Goal: Information Seeking & Learning: Learn about a topic

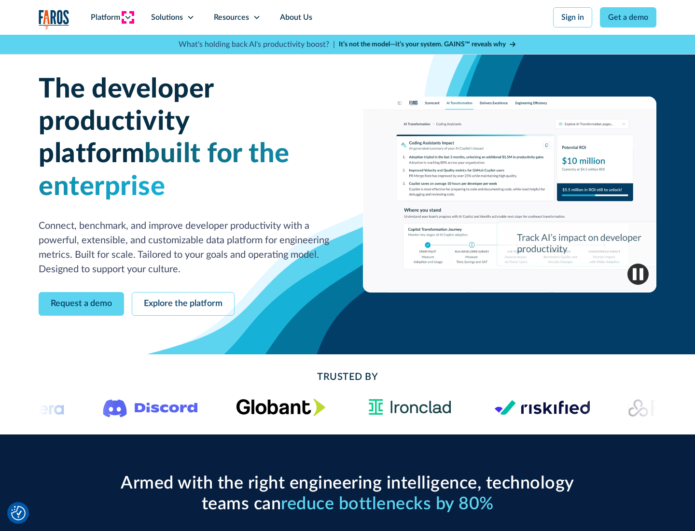
click at [127, 17] on icon at bounding box center [128, 18] width 8 height 8
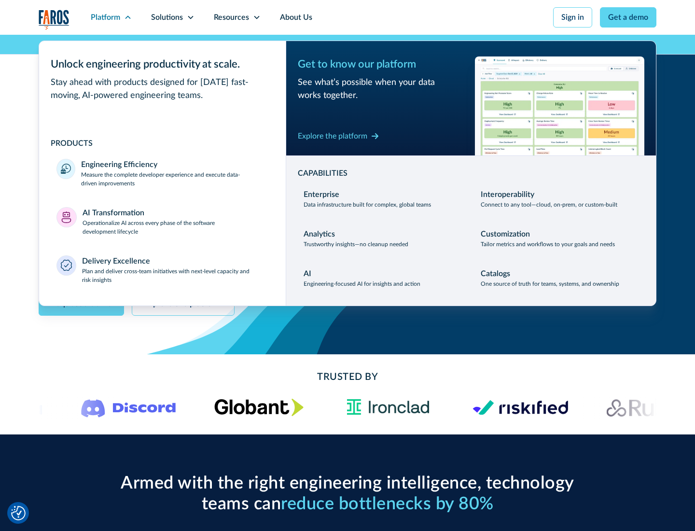
click at [175, 179] on p "Measure the complete developer experience and execute data-driven improvements" at bounding box center [174, 178] width 187 height 17
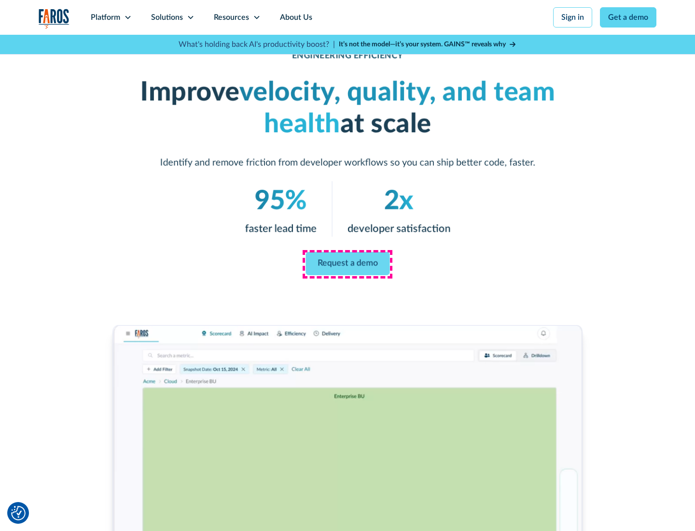
click at [348, 264] on link "Request a demo" at bounding box center [348, 263] width 84 height 23
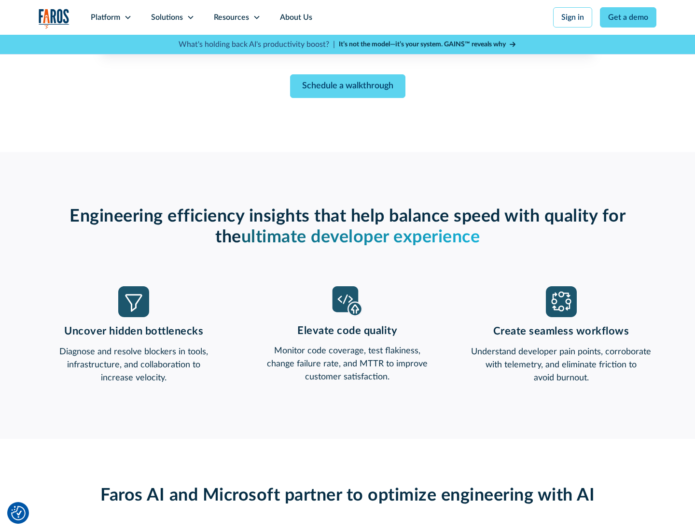
click at [127, 17] on icon at bounding box center [128, 18] width 8 height 8
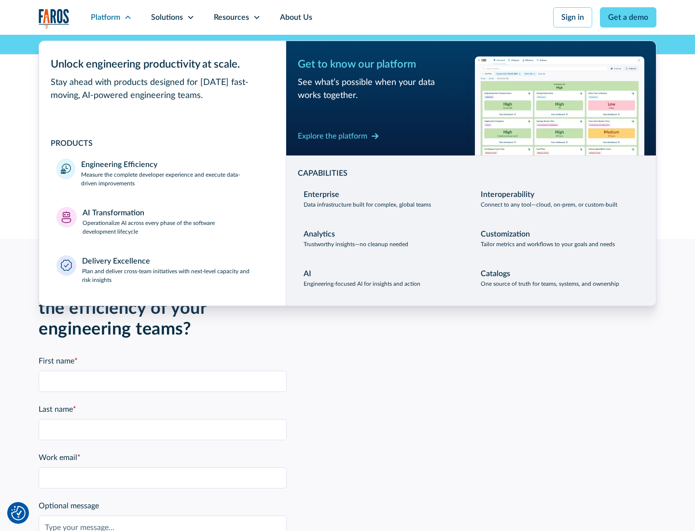
scroll to position [2119, 0]
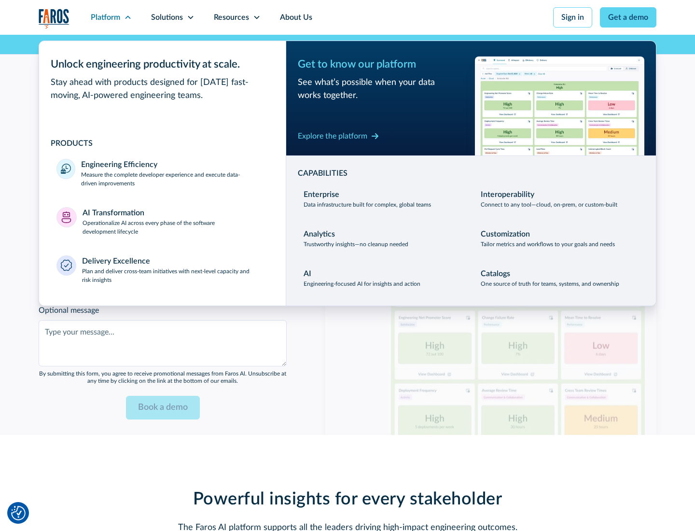
click at [175, 221] on p "Operationalize AI across every phase of the software development lifecycle" at bounding box center [176, 227] width 186 height 17
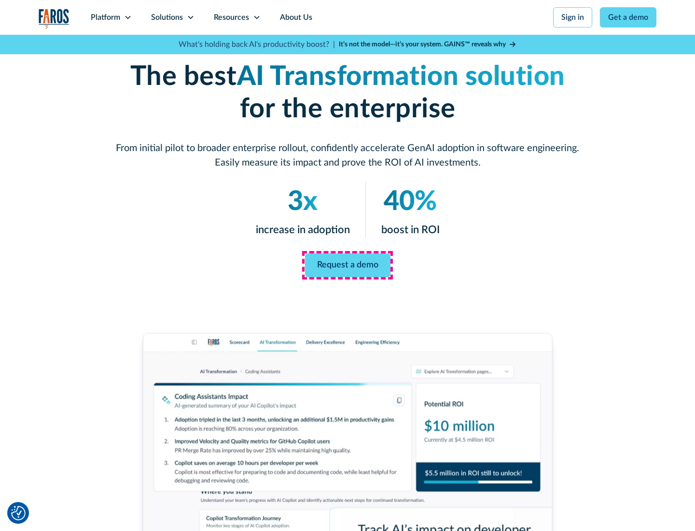
click at [348, 263] on link "Request a demo" at bounding box center [347, 266] width 85 height 24
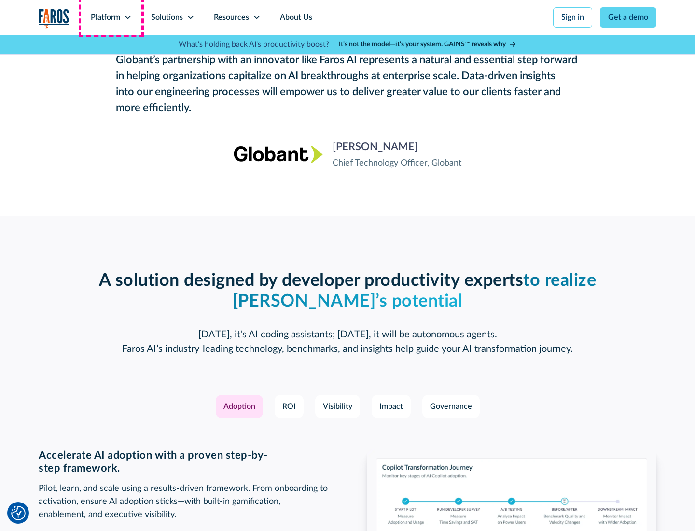
click at [111, 17] on div "Platform" at bounding box center [105, 18] width 29 height 12
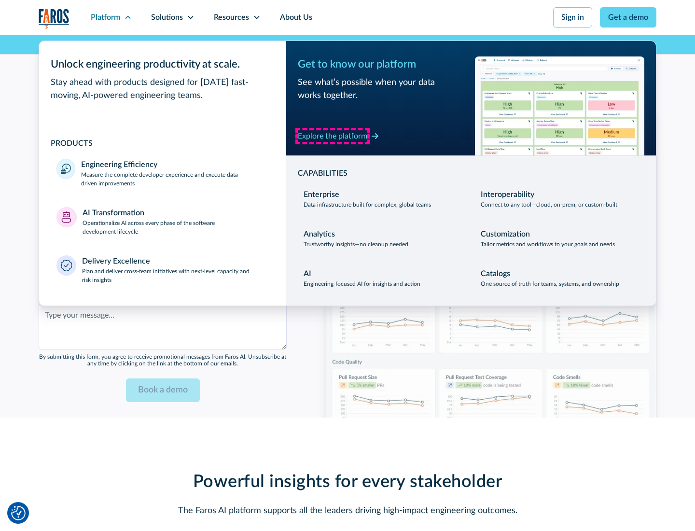
scroll to position [2351, 0]
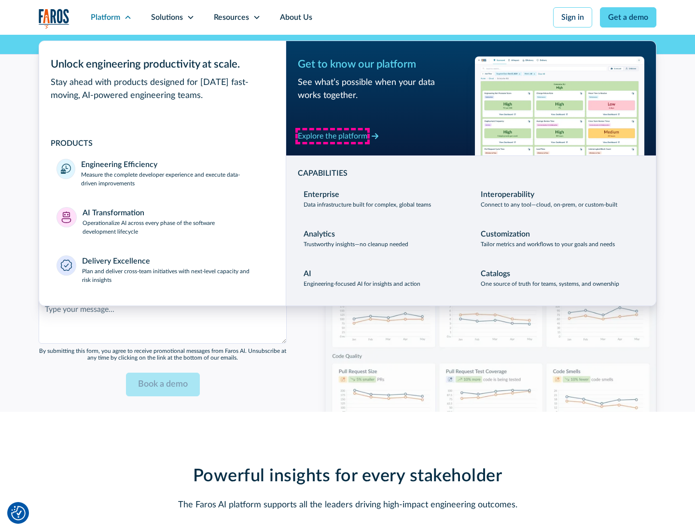
click at [333, 136] on div "Explore the platform" at bounding box center [333, 136] width 70 height 12
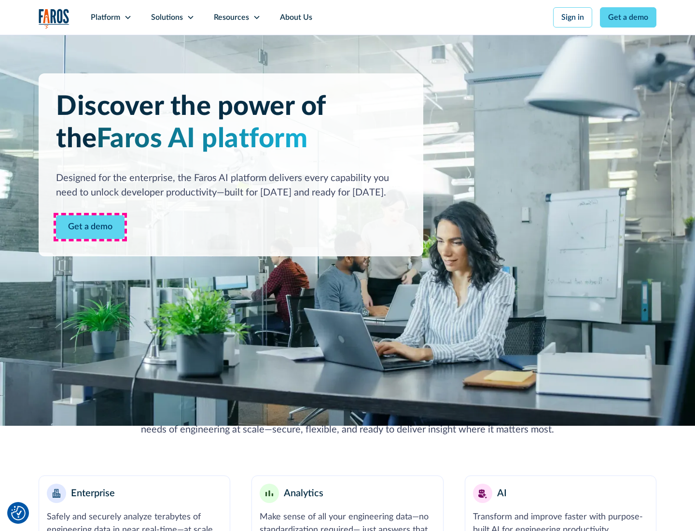
click at [90, 227] on link "Get a demo" at bounding box center [90, 227] width 69 height 24
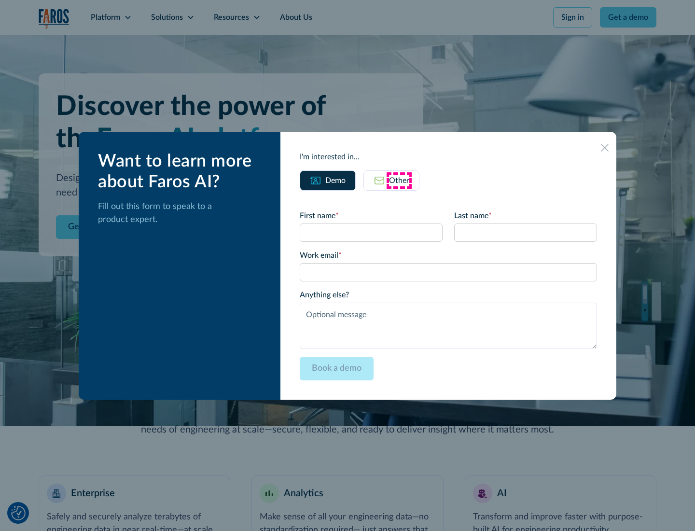
click at [399, 180] on div "Other" at bounding box center [399, 181] width 20 height 12
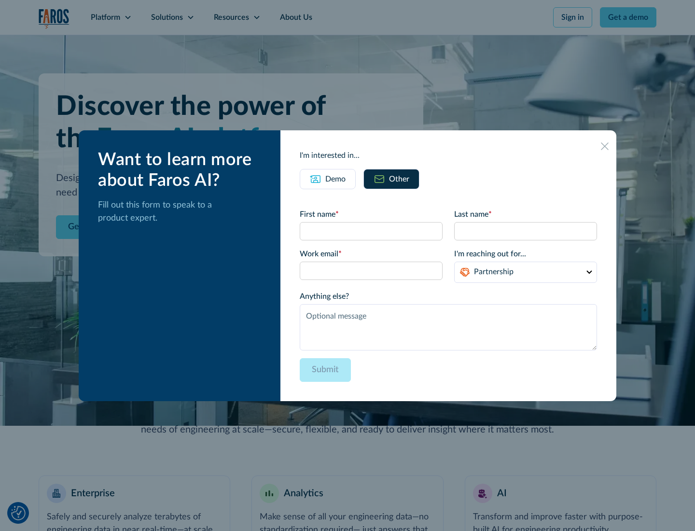
click at [336, 179] on div "Demo" at bounding box center [335, 179] width 20 height 12
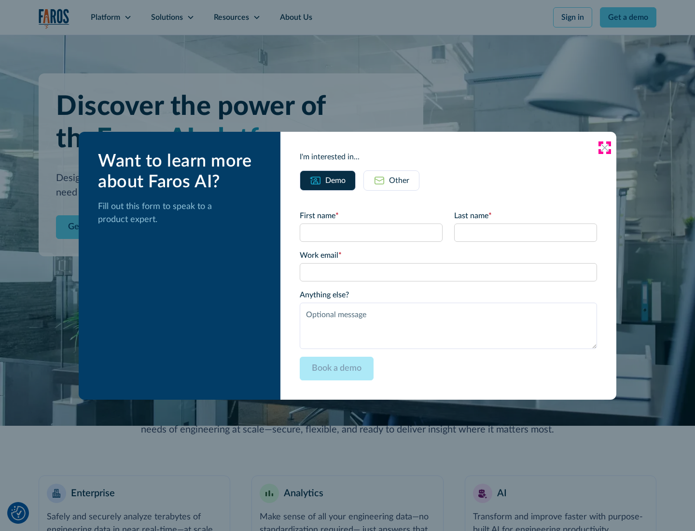
click at [605, 147] on icon at bounding box center [605, 148] width 8 height 8
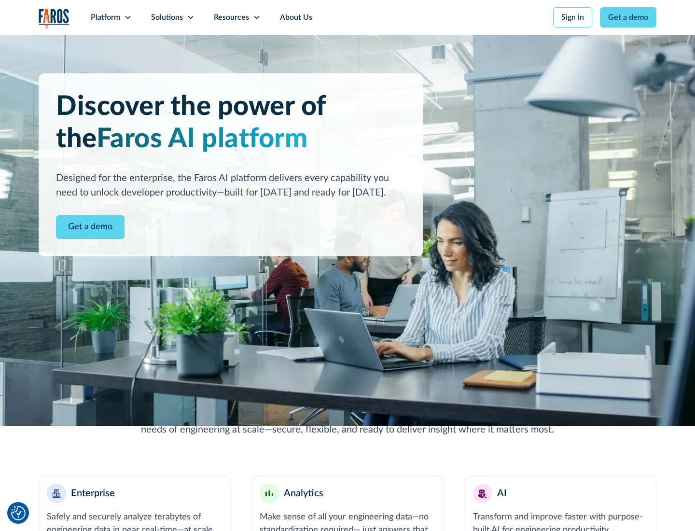
click at [127, 17] on icon at bounding box center [128, 18] width 8 height 8
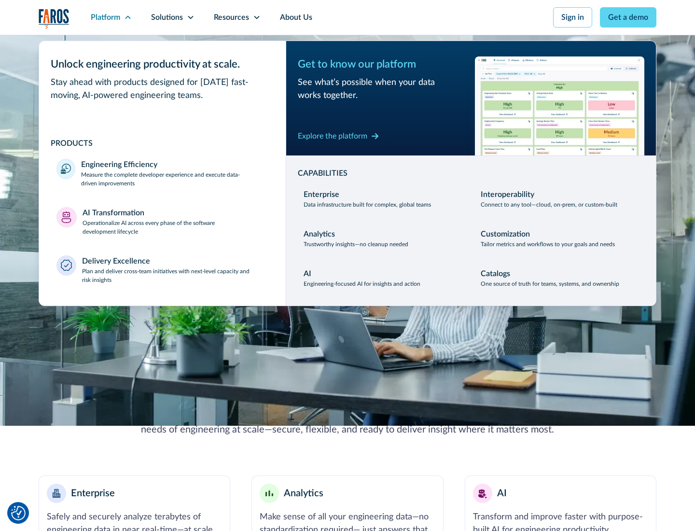
click at [175, 275] on p "Plan and deliver cross-team initiatives with next-level capacity and risk insig…" at bounding box center [175, 275] width 187 height 17
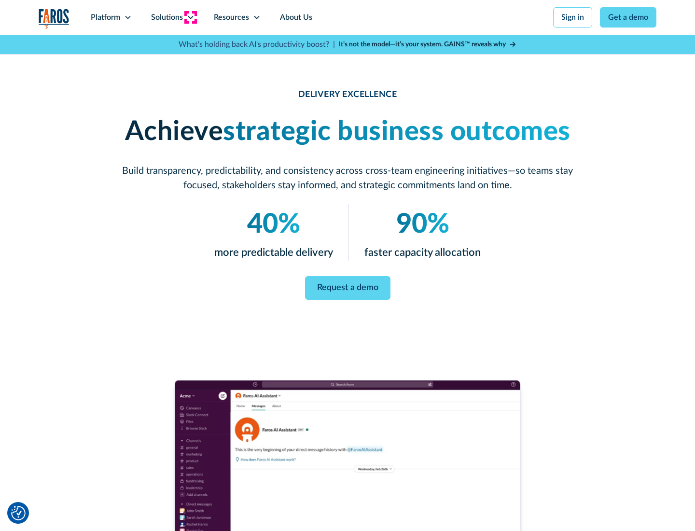
click at [190, 17] on icon at bounding box center [191, 18] width 8 height 8
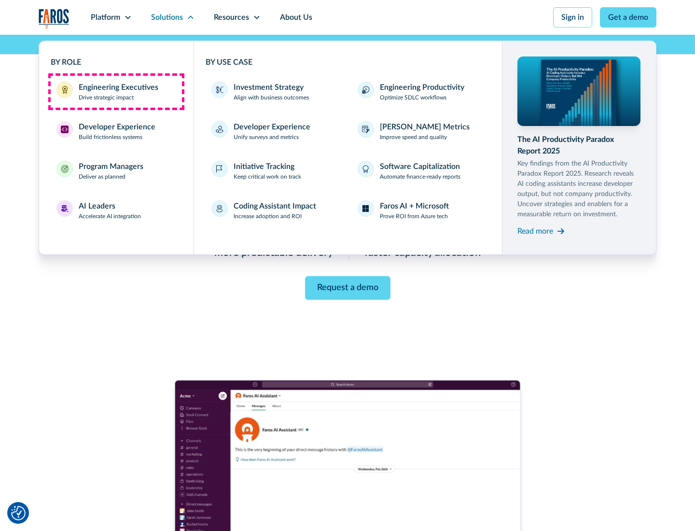
click at [116, 92] on div "Engineering Executives" at bounding box center [119, 88] width 80 height 12
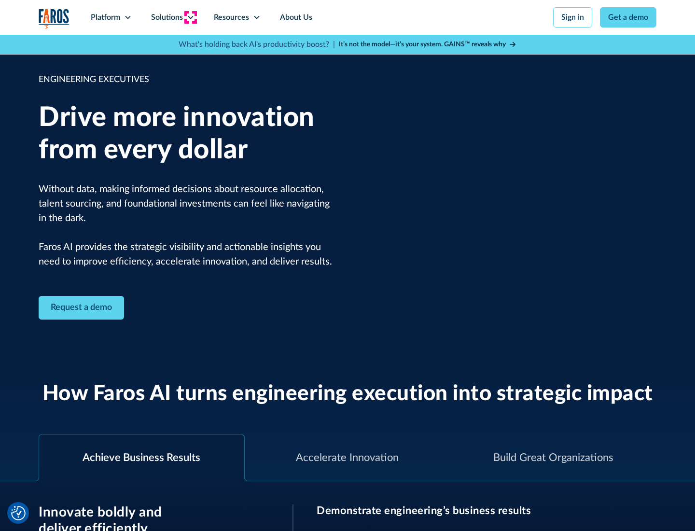
click at [190, 17] on icon at bounding box center [191, 18] width 8 height 8
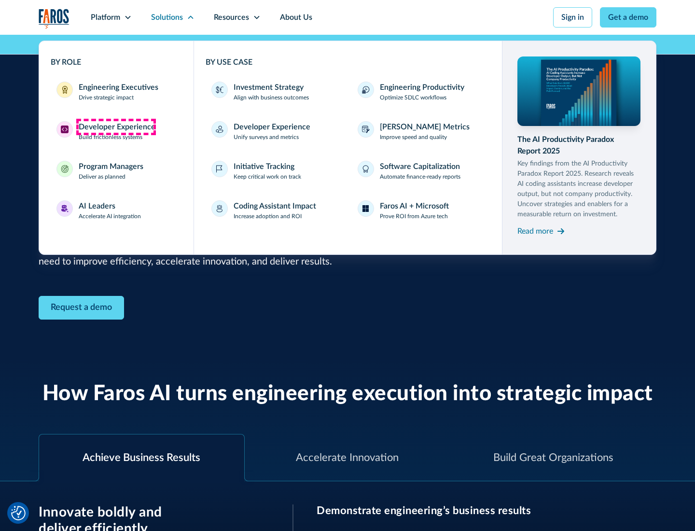
click at [116, 127] on div "Developer Experience" at bounding box center [117, 127] width 77 height 12
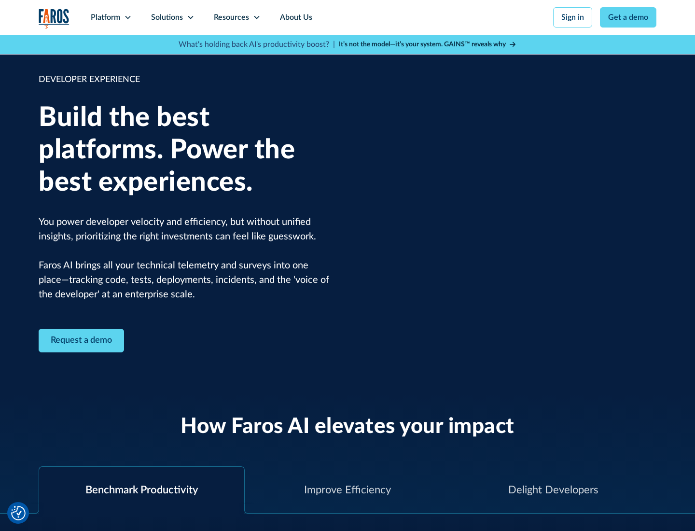
click at [172, 17] on div "Solutions" at bounding box center [167, 18] width 32 height 12
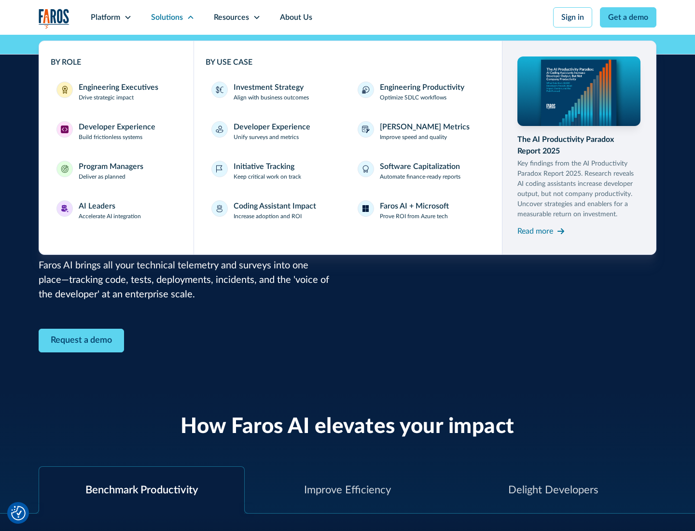
click at [111, 171] on div "Program Managers" at bounding box center [111, 167] width 65 height 12
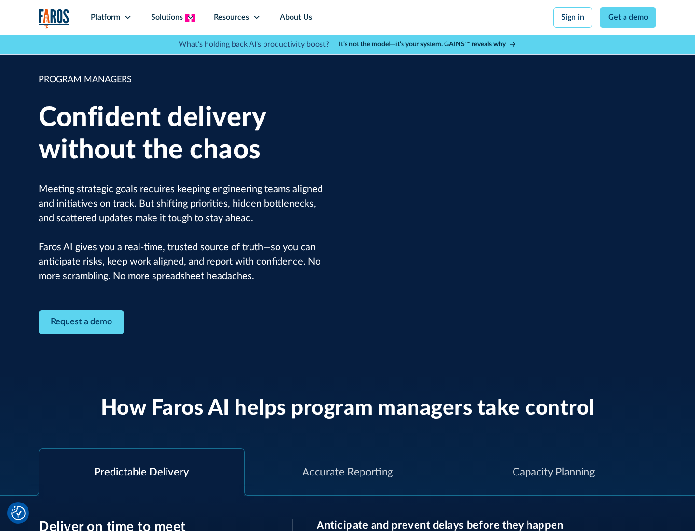
click at [190, 17] on icon at bounding box center [191, 18] width 8 height 8
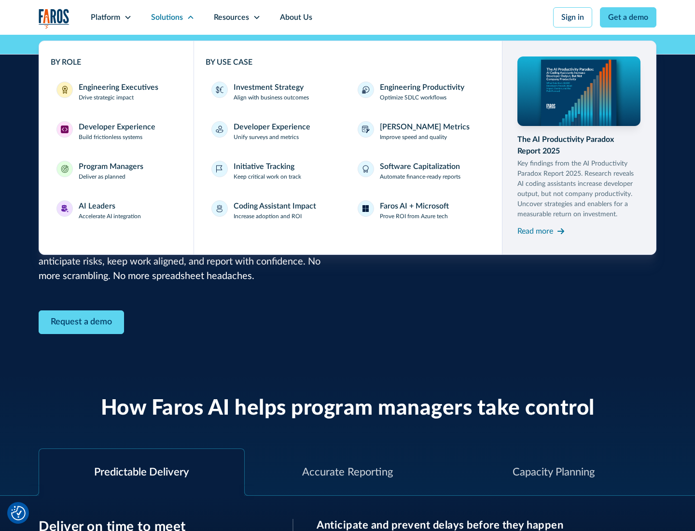
click at [110, 211] on div "AI Leaders" at bounding box center [97, 206] width 37 height 12
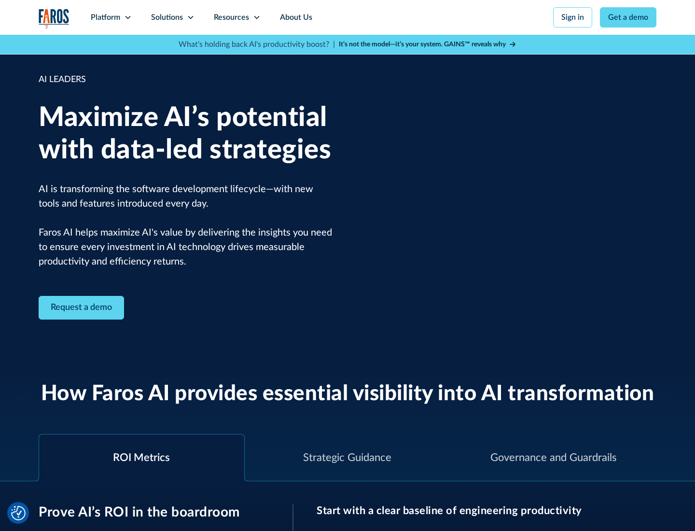
click at [190, 17] on icon at bounding box center [191, 18] width 8 height 8
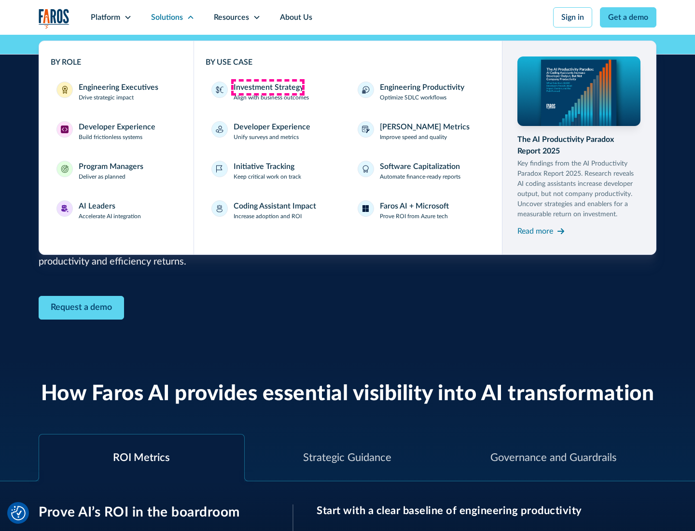
click at [268, 87] on div "Investment Strategy" at bounding box center [269, 88] width 70 height 12
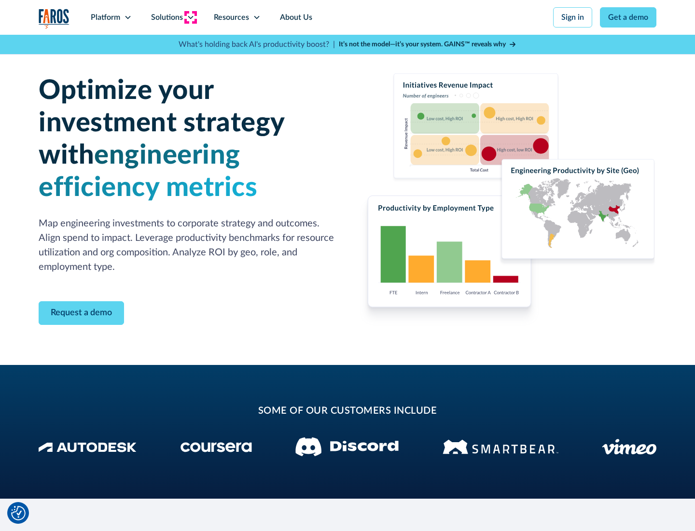
click at [190, 17] on icon at bounding box center [191, 18] width 8 height 8
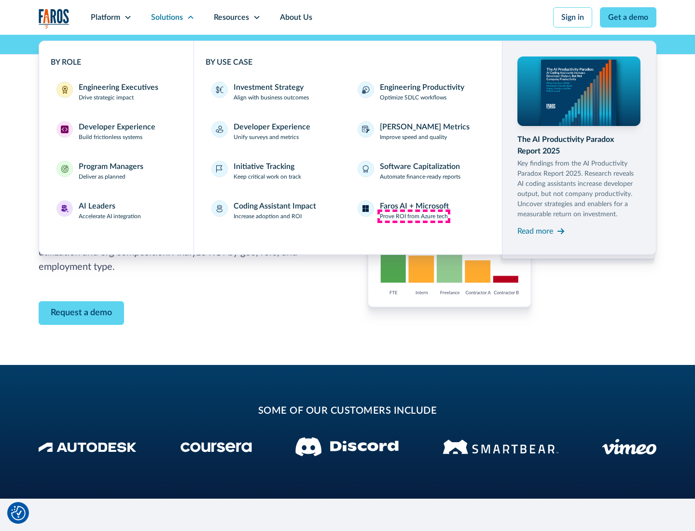
click at [414, 216] on p "Prove ROI from Azure tech" at bounding box center [414, 216] width 68 height 9
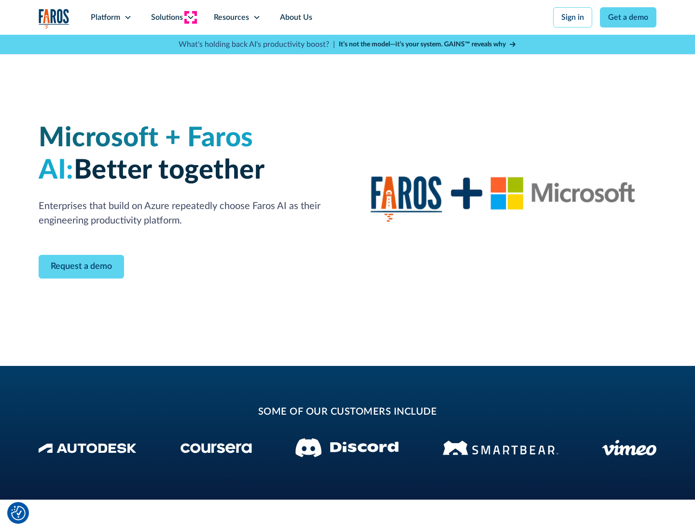
click at [190, 17] on icon at bounding box center [191, 18] width 8 height 8
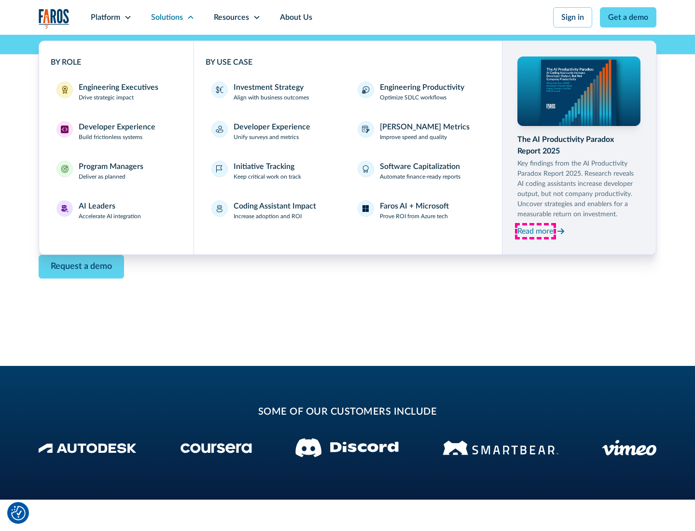
click at [536, 231] on div "Read more" at bounding box center [536, 232] width 36 height 12
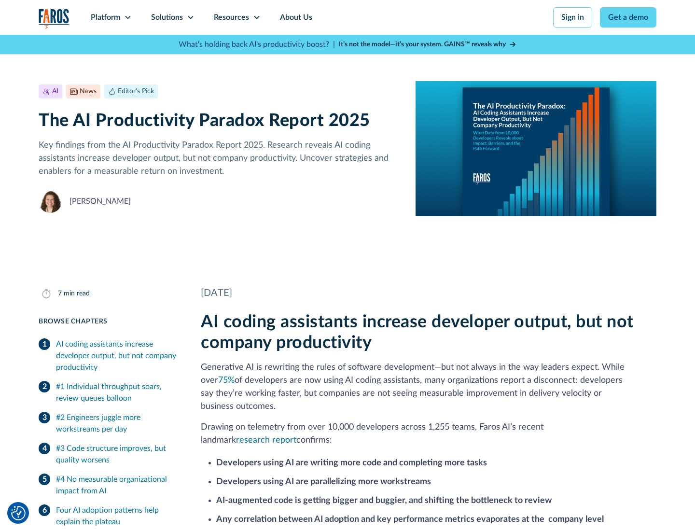
click at [256, 17] on icon at bounding box center [257, 18] width 8 height 8
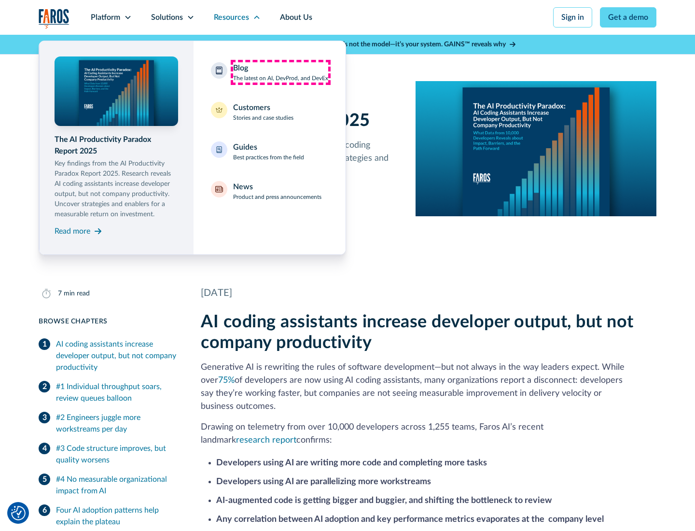
click at [281, 72] on div "Blog The latest on AI, DevProd, and DevEx" at bounding box center [280, 72] width 95 height 20
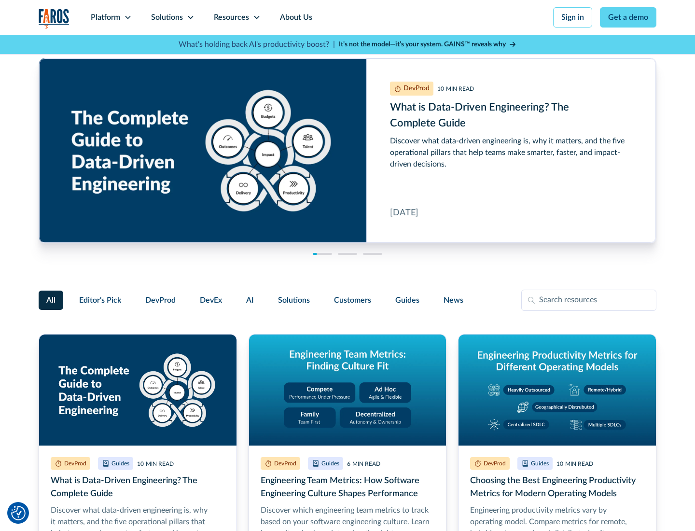
click at [629, 17] on link "Get a demo" at bounding box center [628, 17] width 57 height 20
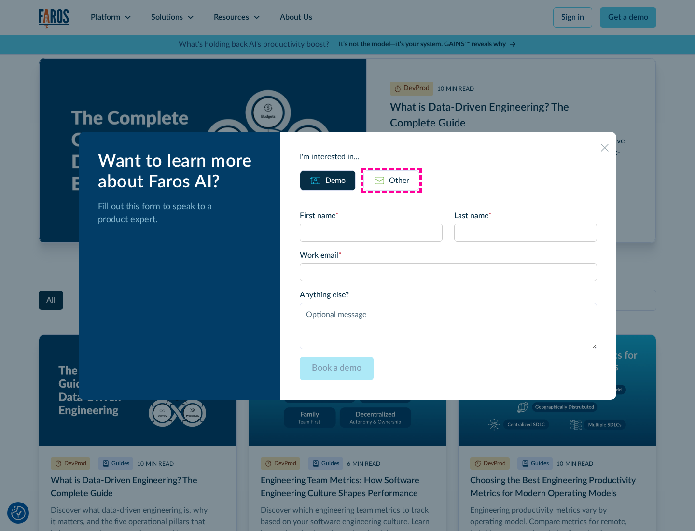
click at [392, 180] on div "Other" at bounding box center [399, 181] width 20 height 12
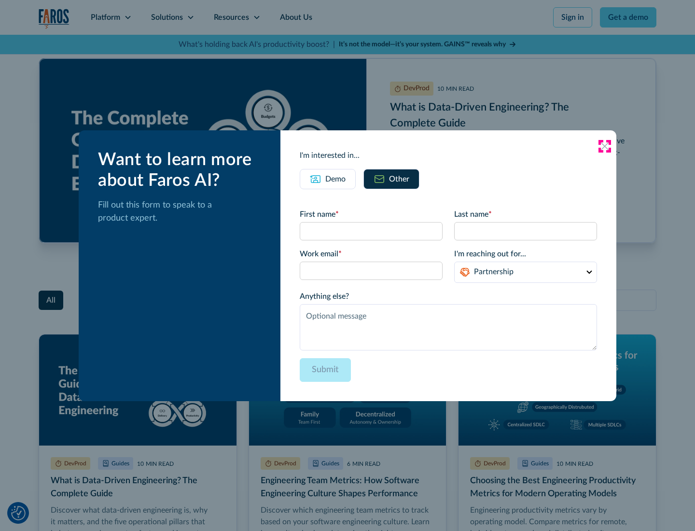
click at [605, 146] on icon at bounding box center [605, 146] width 8 height 8
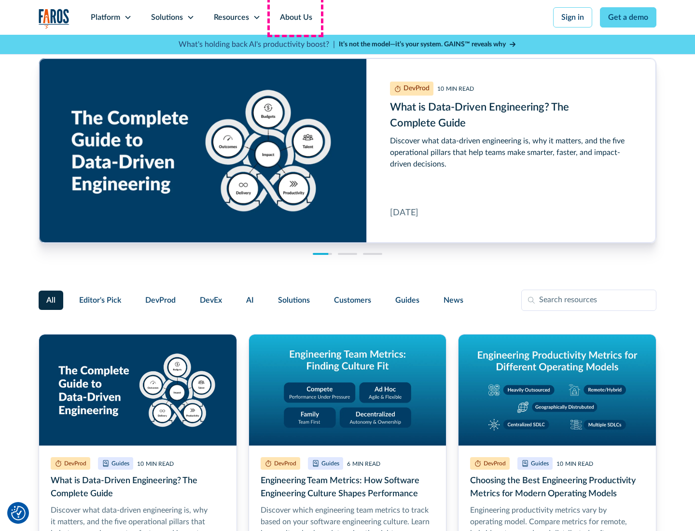
click at [295, 17] on link "About Us" at bounding box center [296, 17] width 52 height 35
